Goal: Navigation & Orientation: Find specific page/section

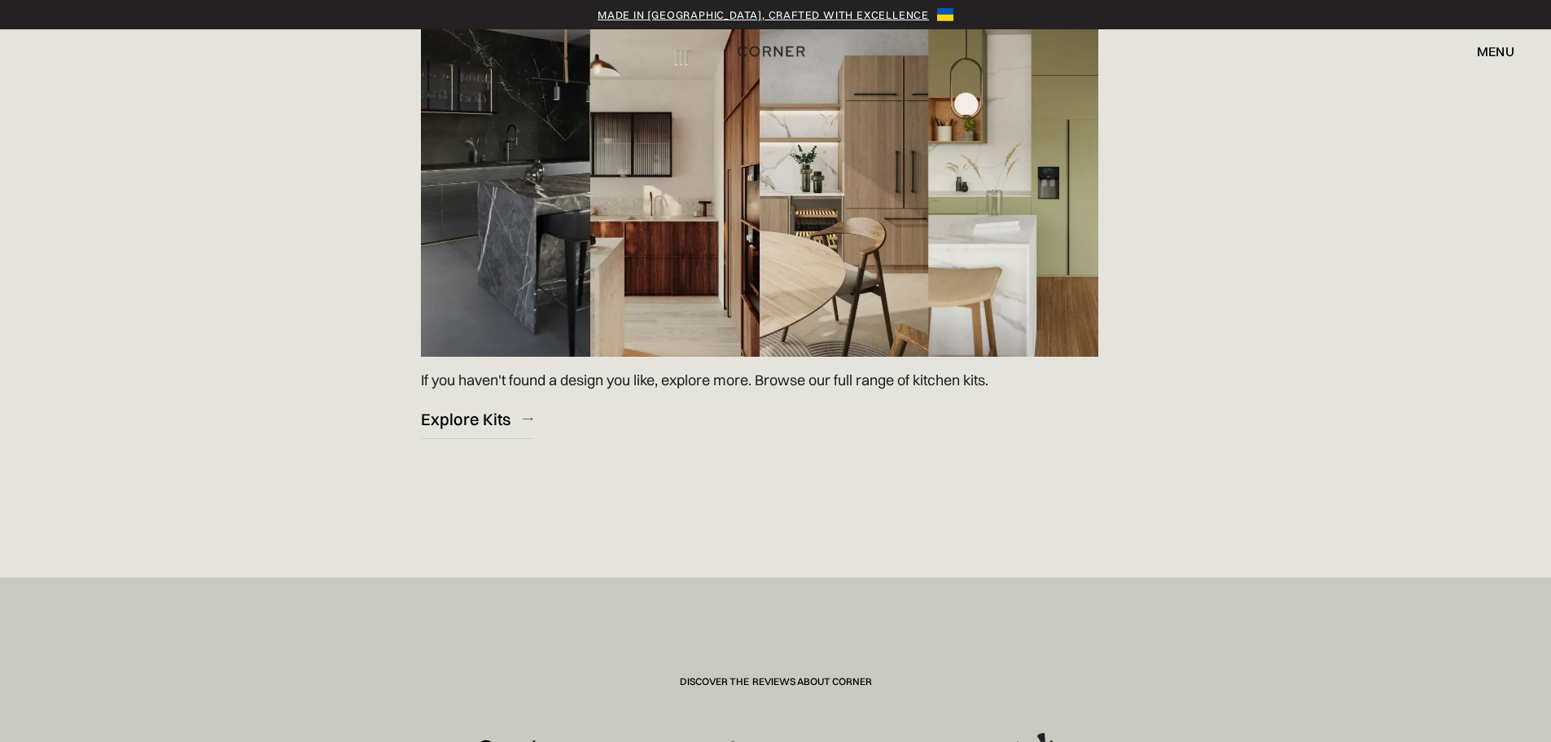
scroll to position [2442, 0]
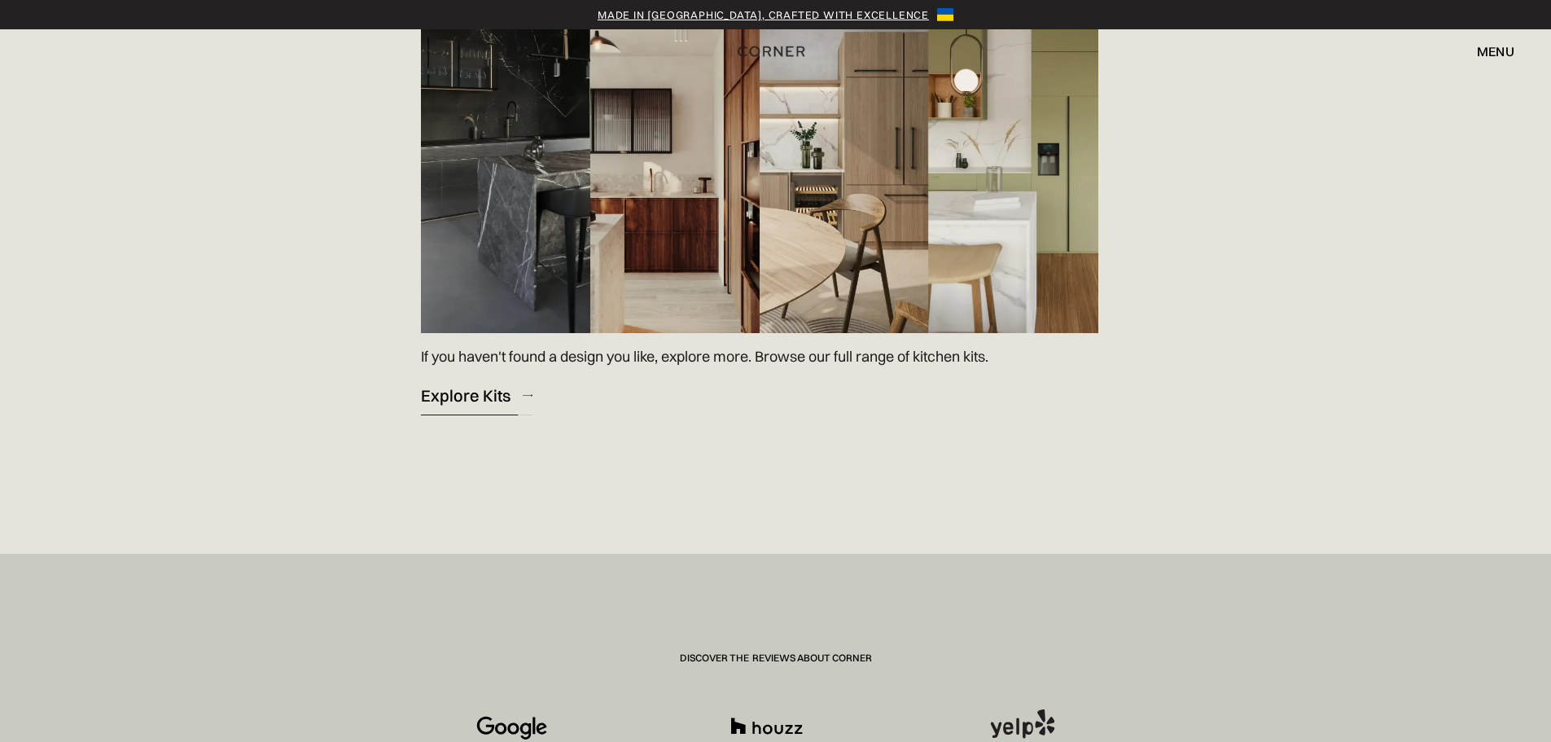
click at [440, 405] on div "Explore Kits" at bounding box center [466, 395] width 90 height 22
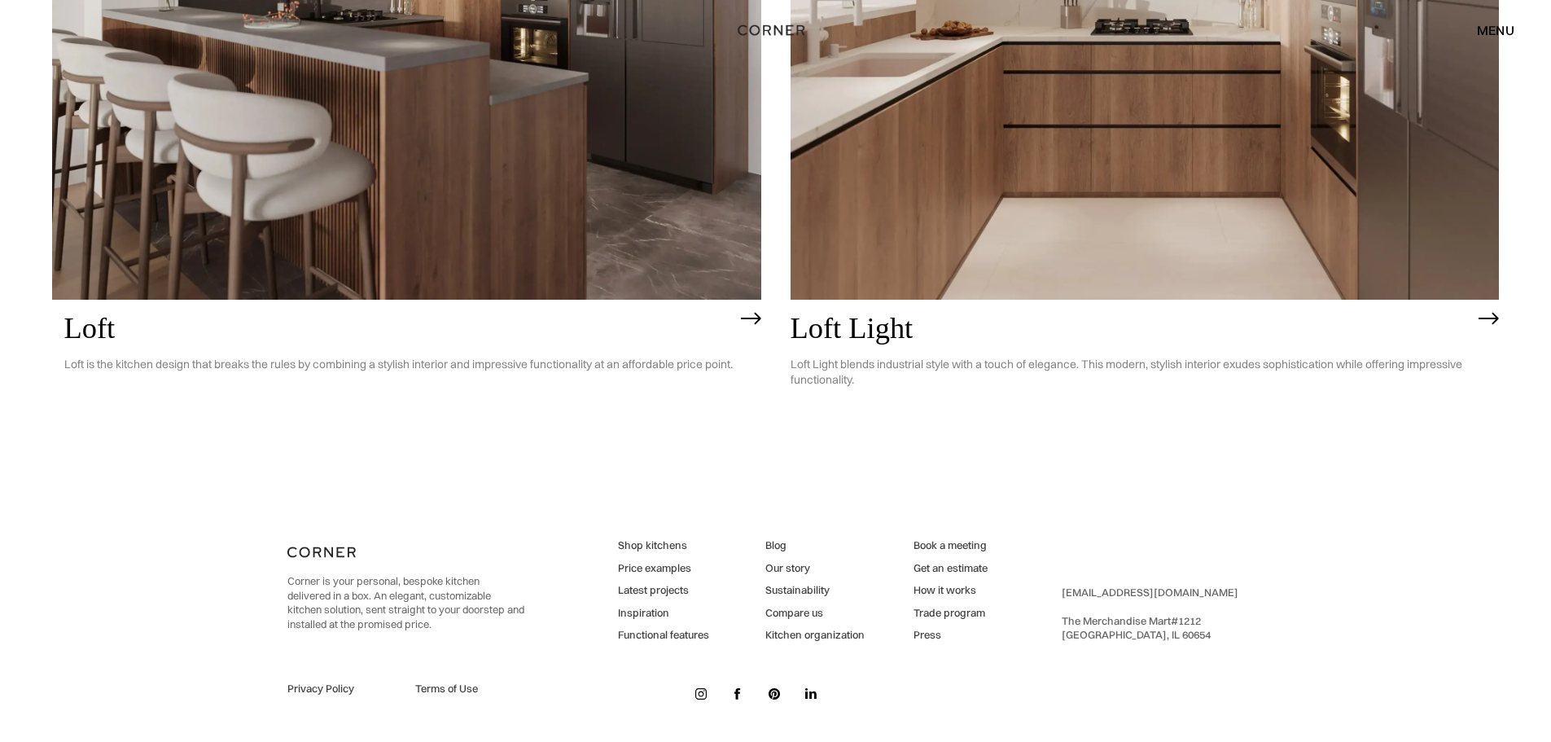
scroll to position [5280, 0]
